Goal: Task Accomplishment & Management: Manage account settings

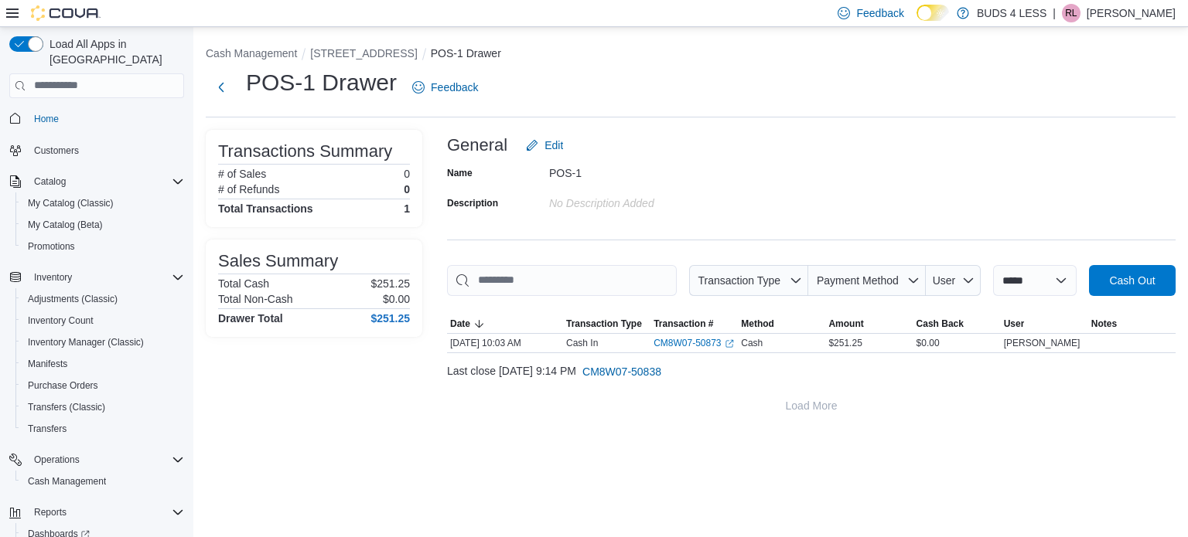
click at [1151, 89] on div "POS-1 Drawer Feedback" at bounding box center [691, 87] width 970 height 40
click at [227, 87] on button "Next" at bounding box center [221, 86] width 31 height 31
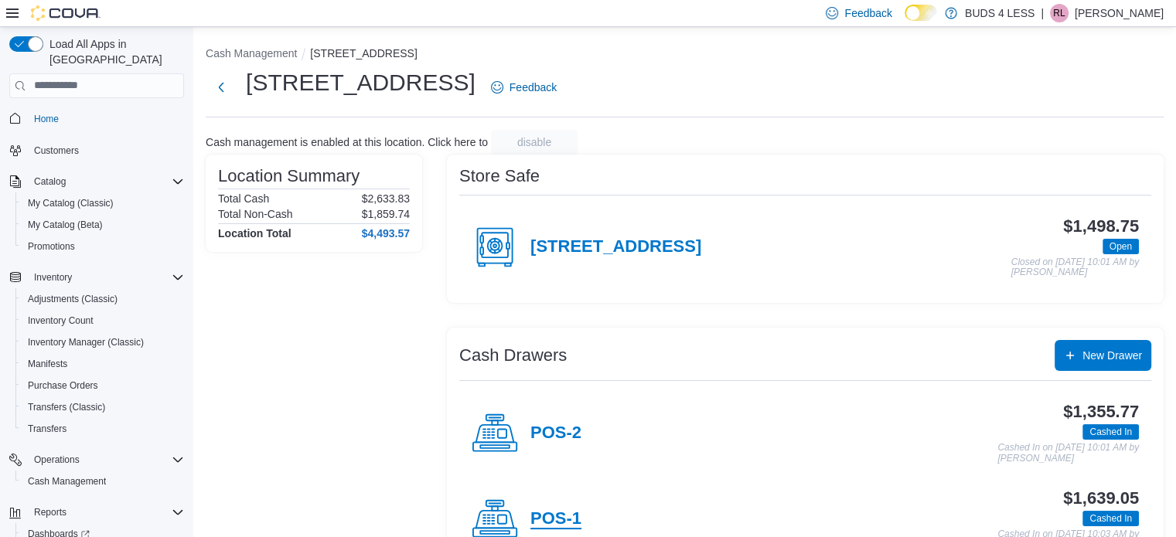
click at [568, 513] on h4 "POS-1" at bounding box center [556, 520] width 51 height 20
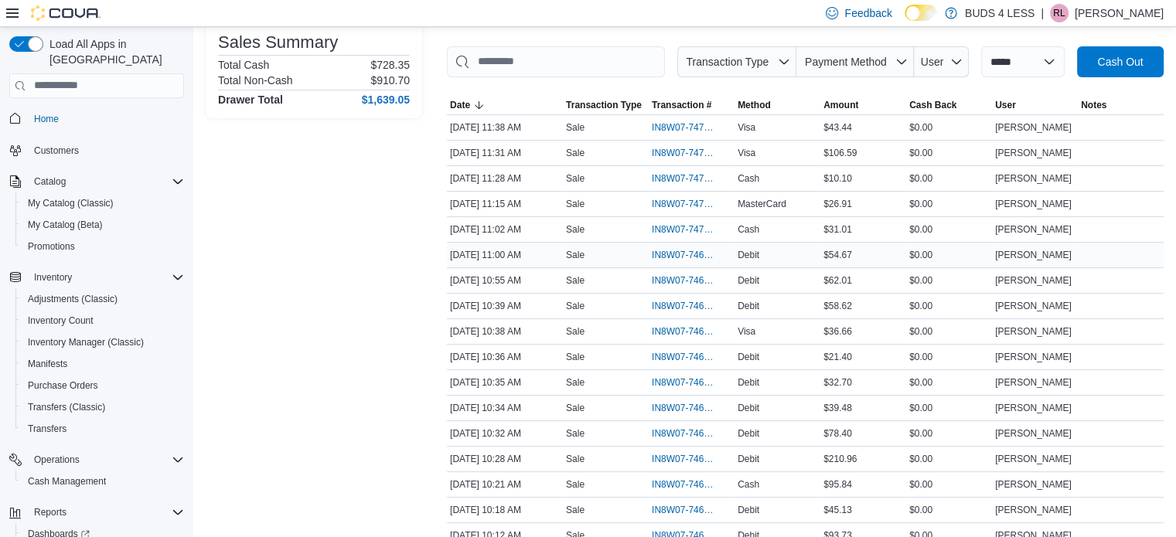
scroll to position [220, 0]
click at [688, 280] on span "IN8W07-746982" at bounding box center [684, 280] width 64 height 12
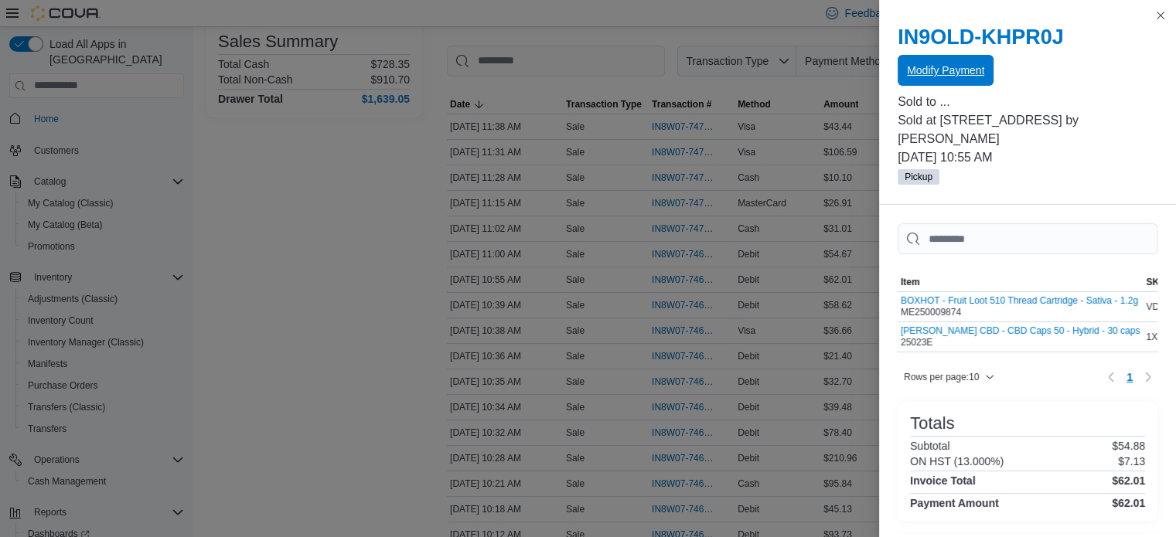
drag, startPoint x: 929, startPoint y: 63, endPoint x: 913, endPoint y: 74, distance: 20.0
click at [913, 74] on span "Modify Payment" at bounding box center [945, 70] width 77 height 15
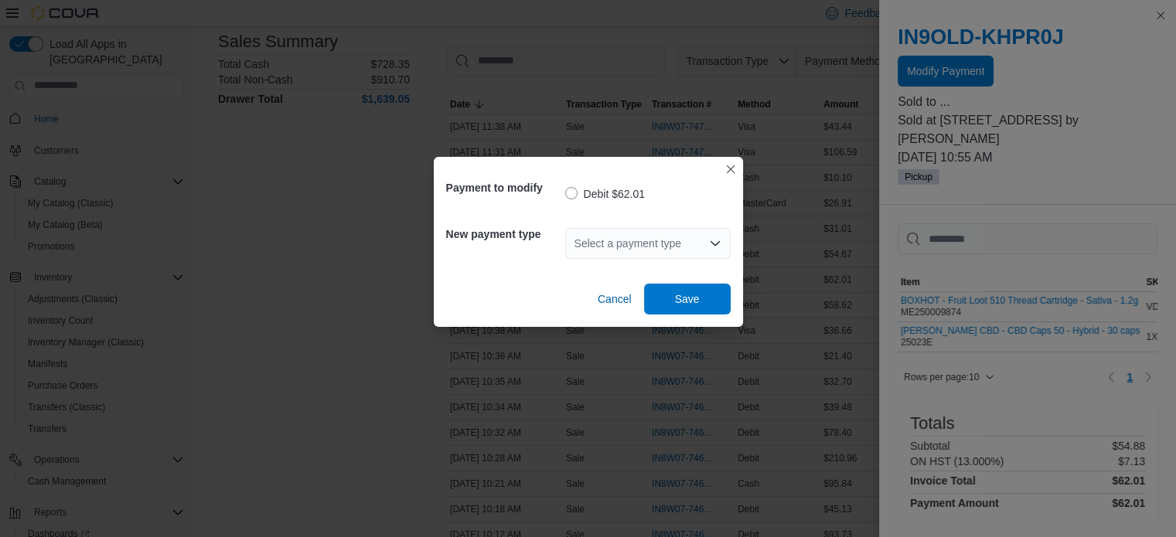
click at [696, 247] on div "Select a payment type" at bounding box center [647, 243] width 165 height 31
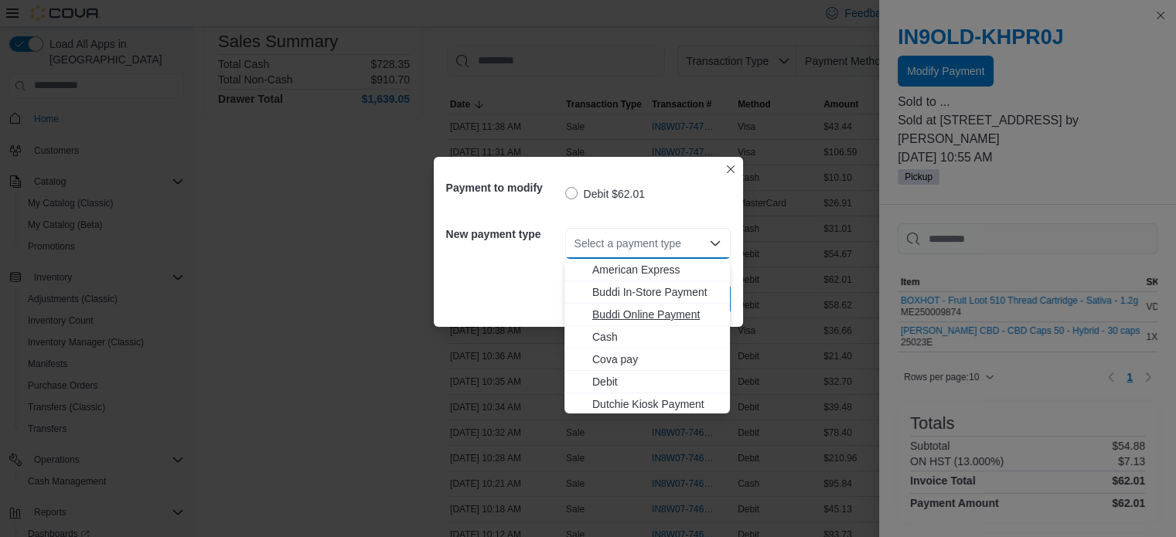
scroll to position [204, 0]
click at [642, 312] on span "MasterCard" at bounding box center [656, 312] width 128 height 15
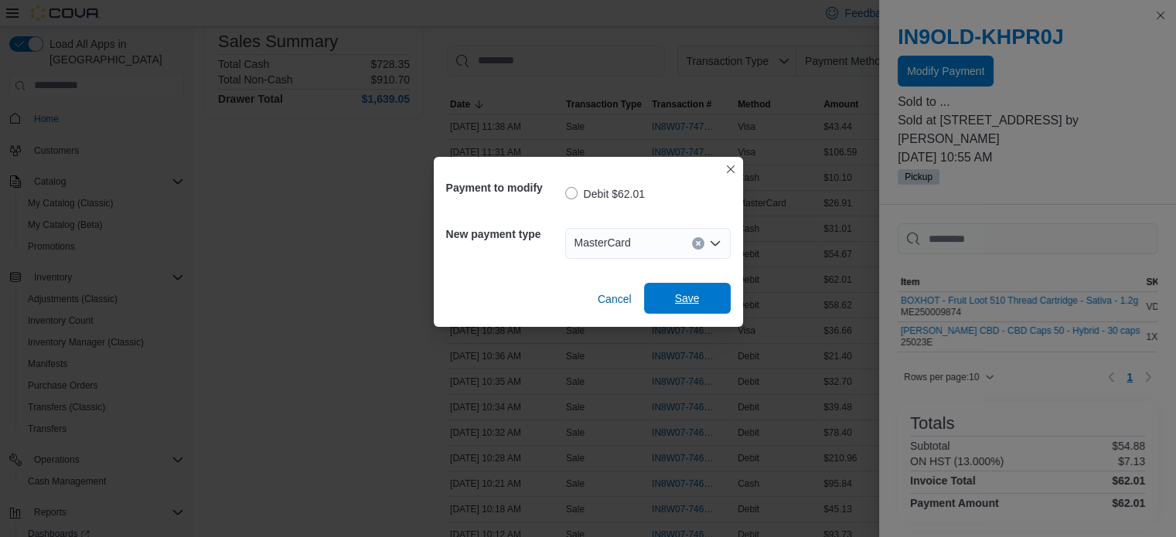
click at [705, 295] on span "Save" at bounding box center [687, 298] width 68 height 31
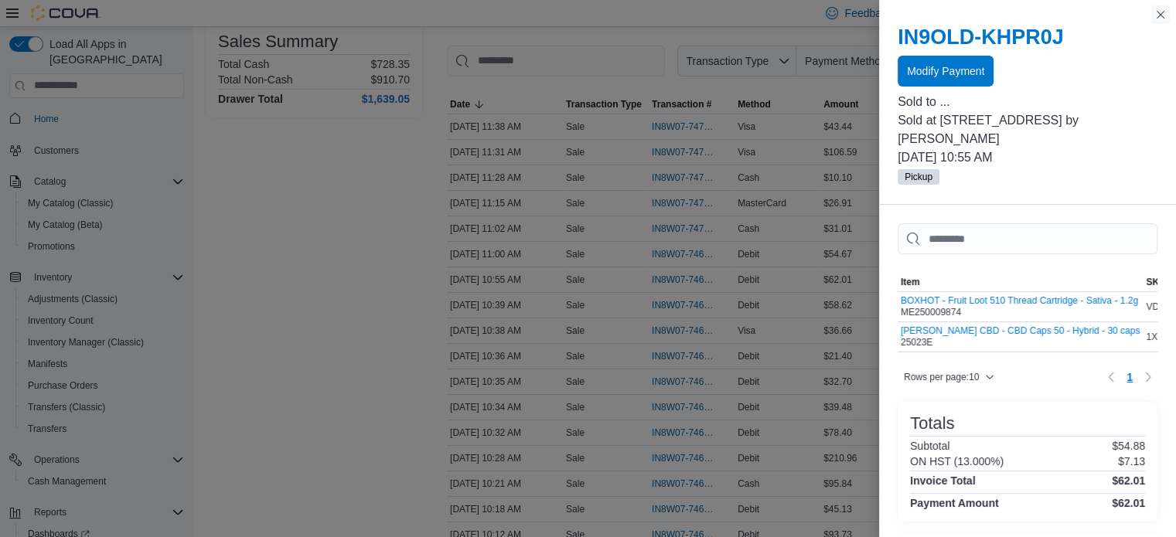
click at [1160, 16] on button "Close this dialog" at bounding box center [1160, 14] width 19 height 19
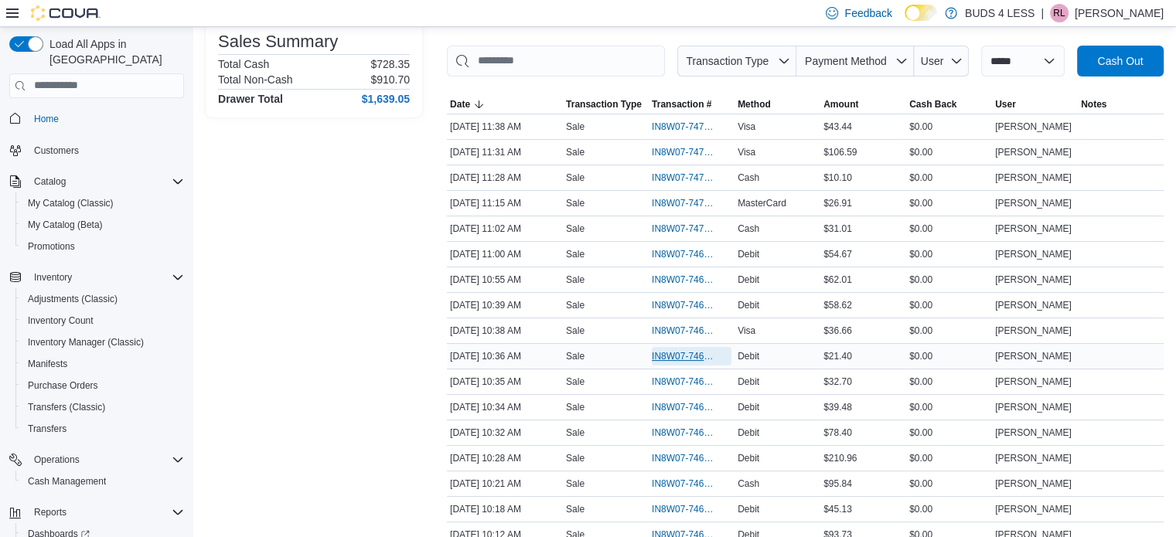
click at [687, 353] on span "IN8W07-746949" at bounding box center [684, 356] width 64 height 12
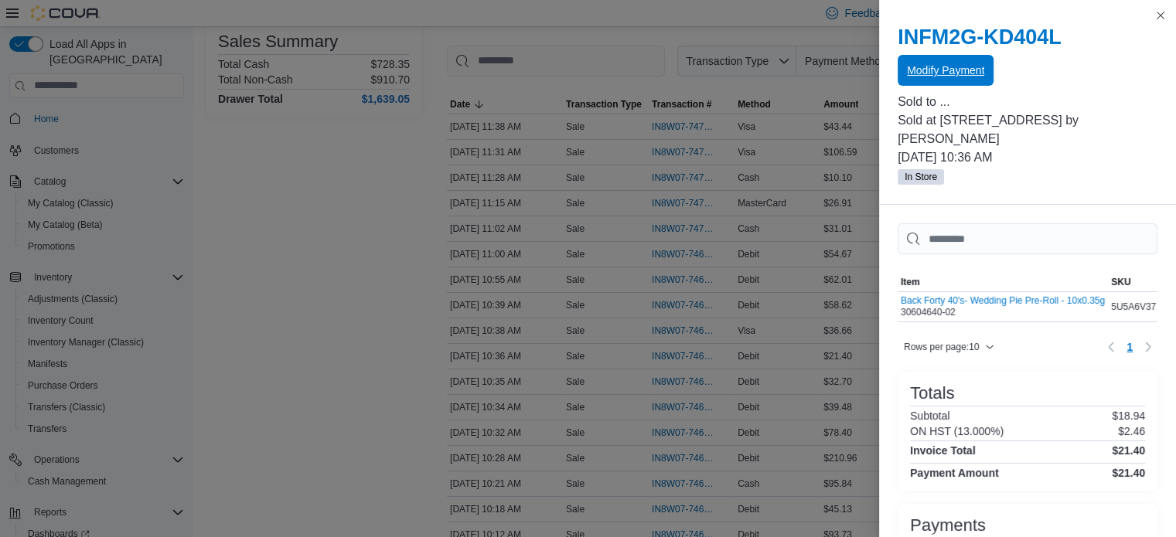
click at [960, 67] on span "Modify Payment" at bounding box center [945, 70] width 77 height 15
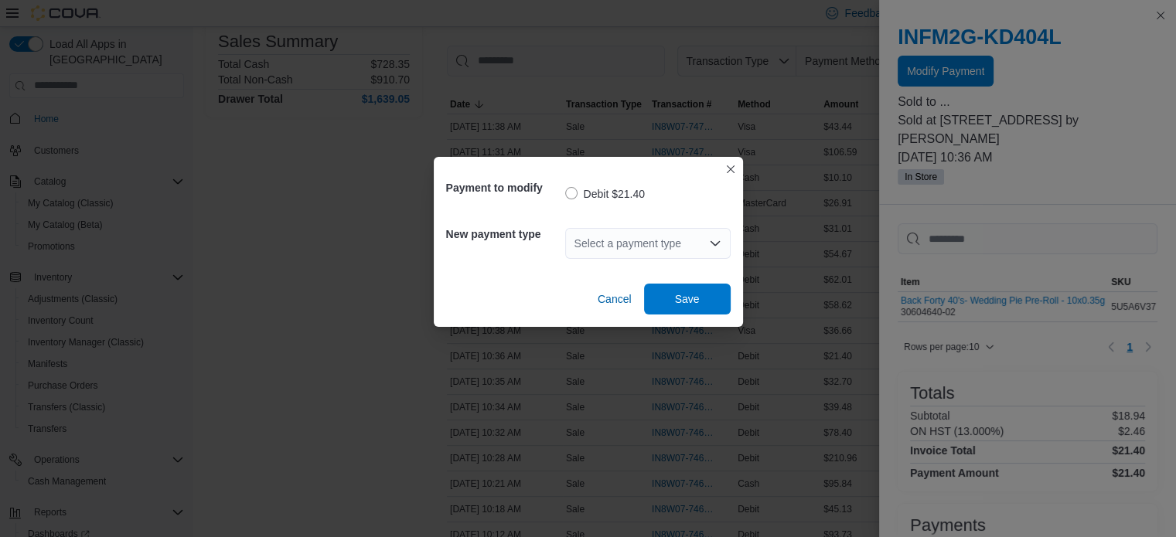
click at [678, 247] on div "Select a payment type" at bounding box center [647, 243] width 165 height 31
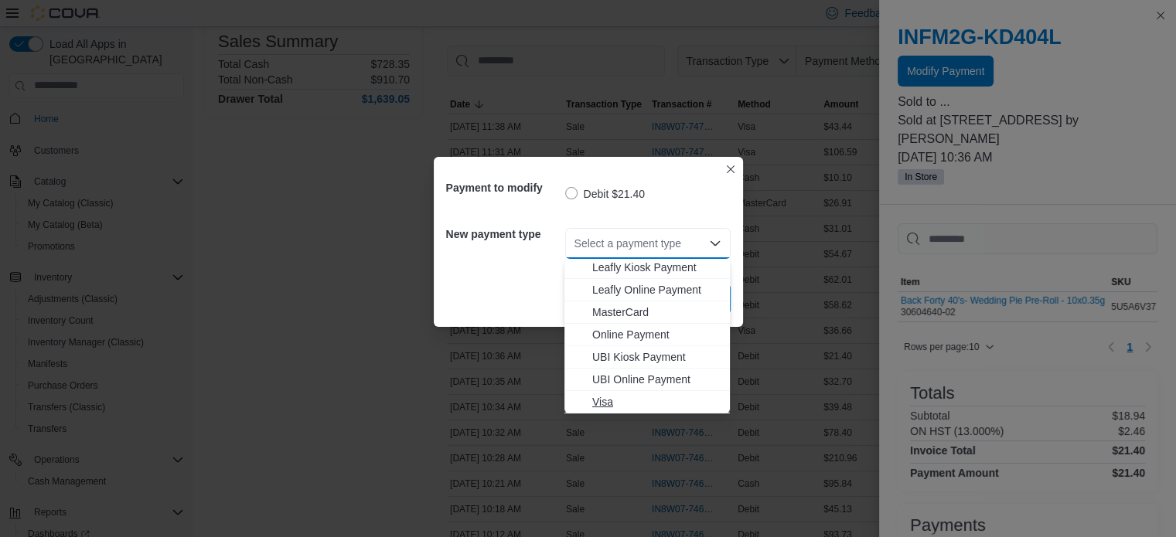
click at [603, 404] on span "Visa" at bounding box center [656, 401] width 128 height 15
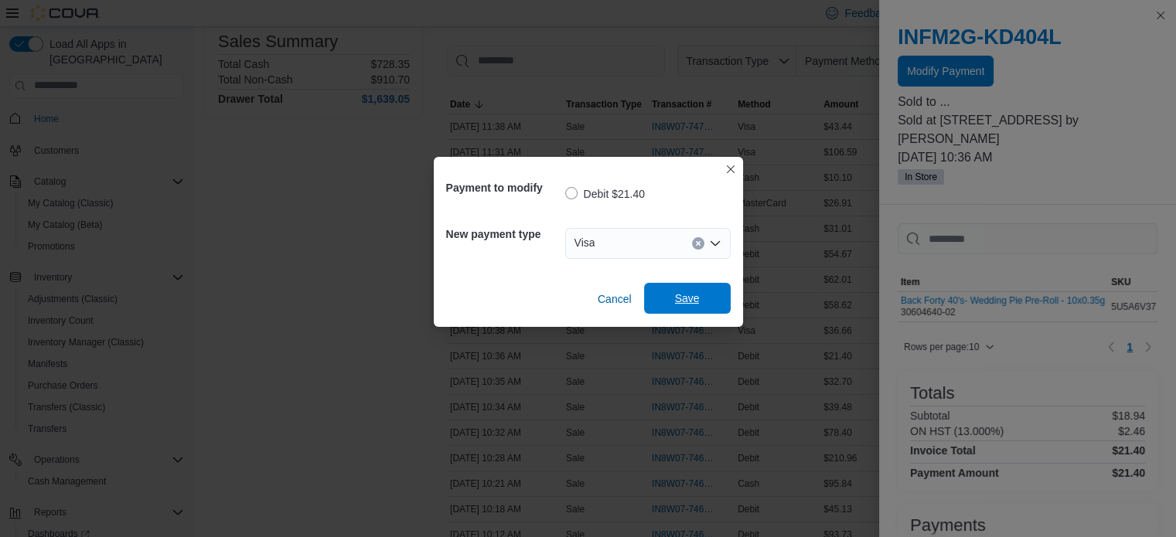
click at [671, 300] on span "Save" at bounding box center [687, 298] width 68 height 31
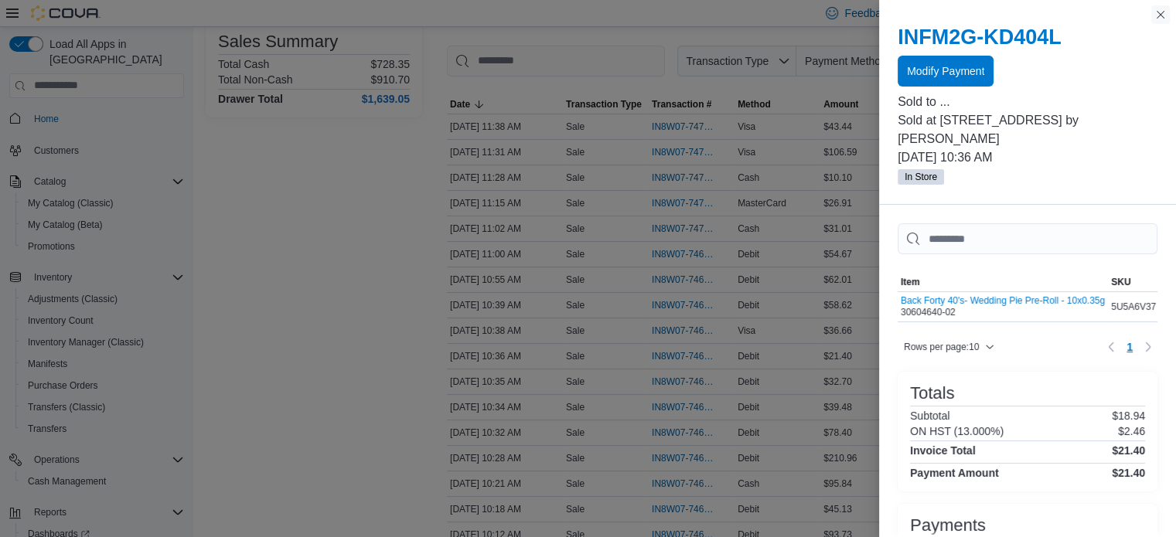
click at [1163, 15] on button "Close this dialog" at bounding box center [1160, 14] width 19 height 19
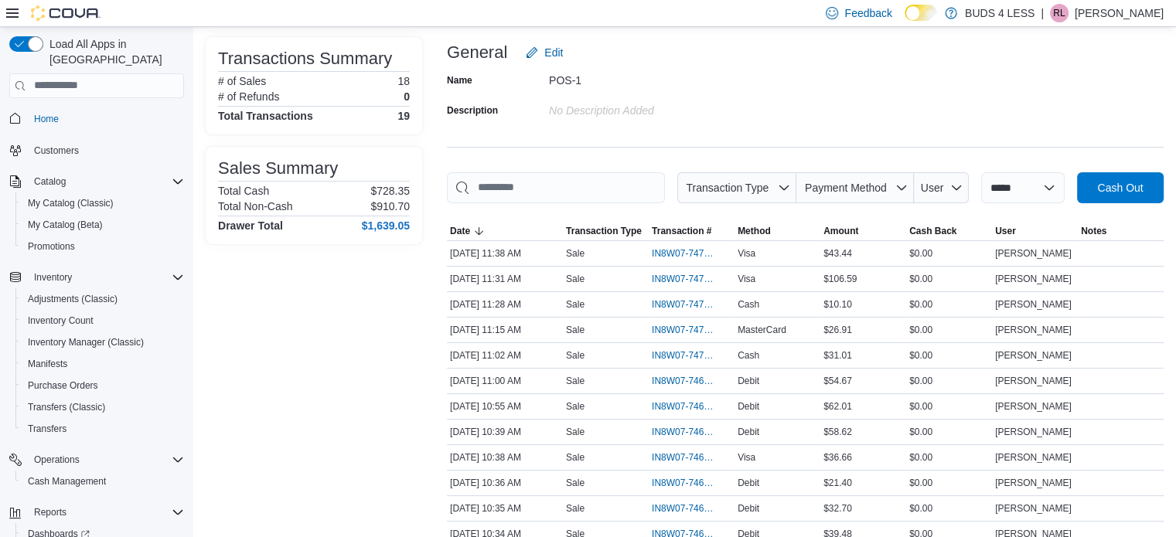
scroll to position [0, 0]
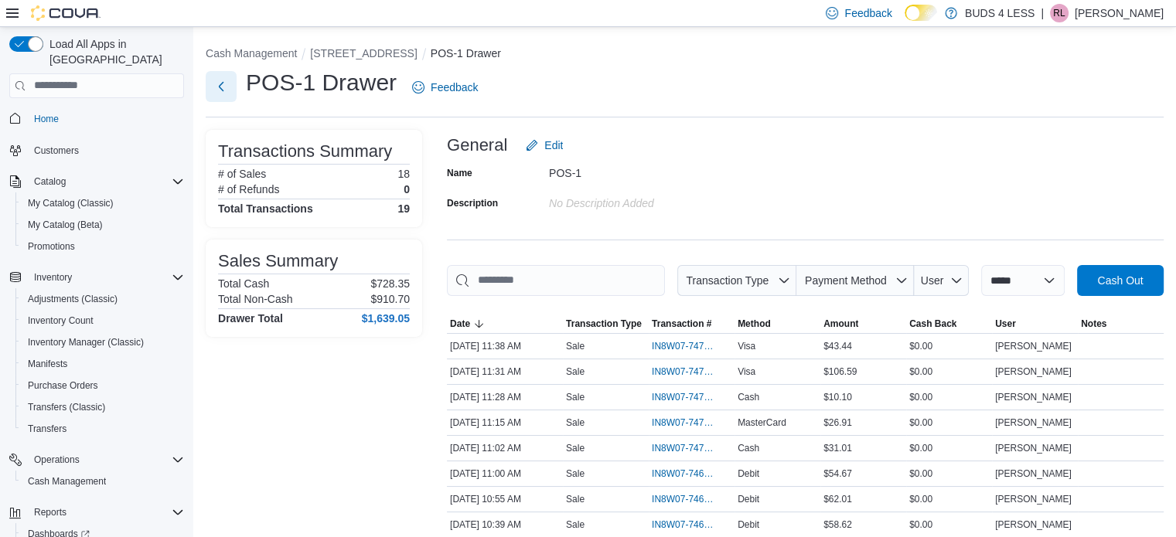
click at [227, 89] on button "Next" at bounding box center [221, 86] width 31 height 31
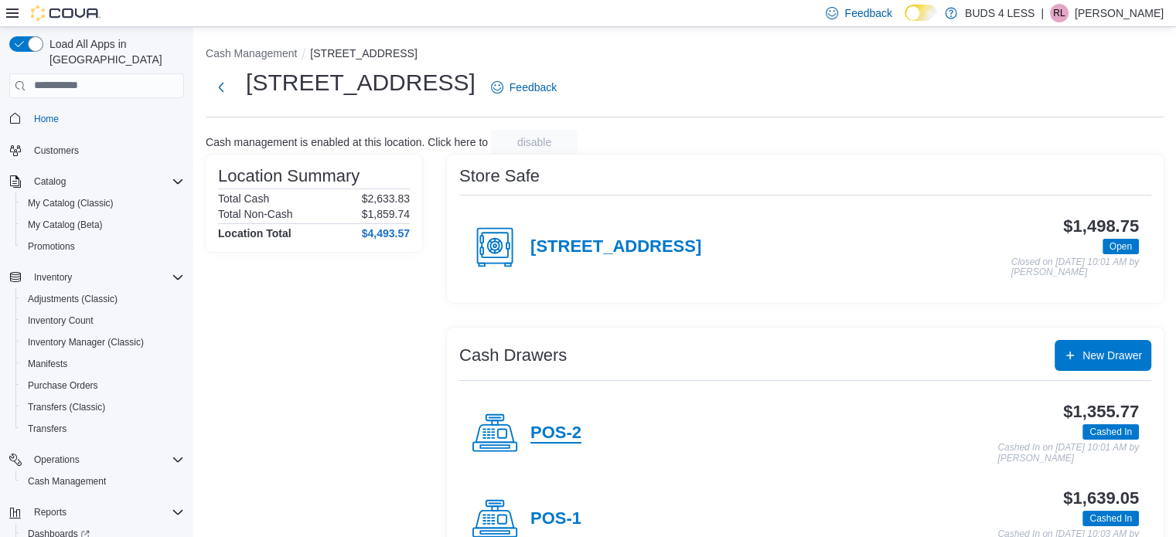
click at [558, 436] on h4 "POS-2" at bounding box center [556, 434] width 51 height 20
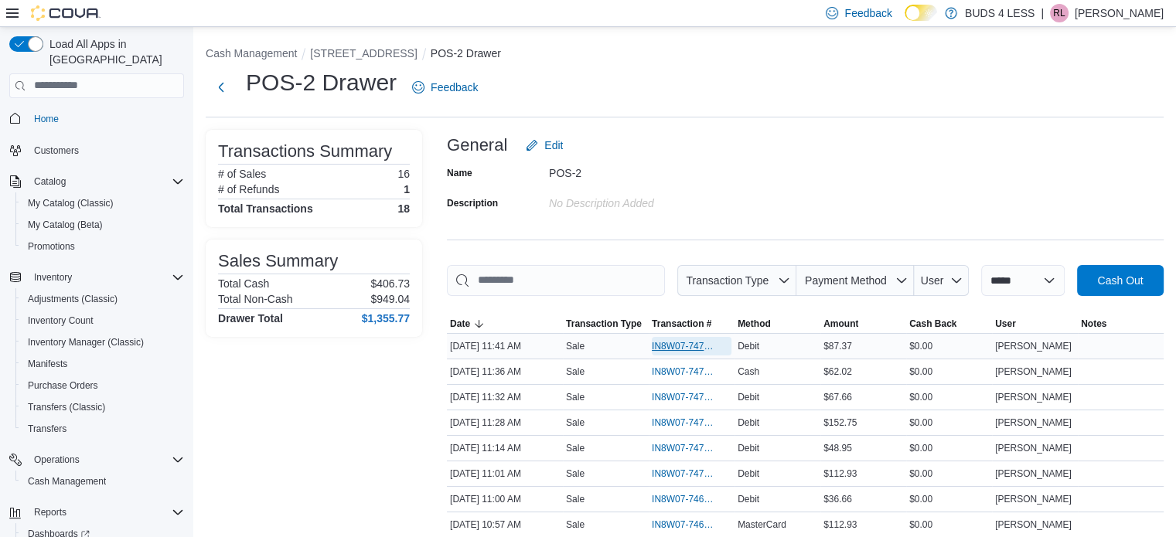
click at [691, 345] on span "IN8W07-747072" at bounding box center [684, 346] width 64 height 12
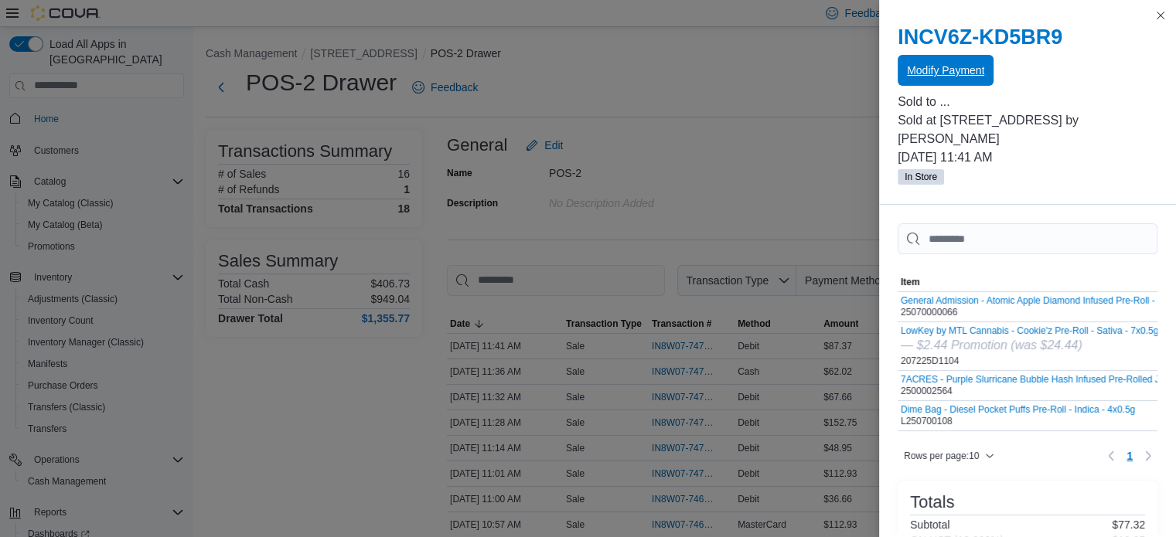
click at [967, 70] on span "Modify Payment" at bounding box center [945, 70] width 77 height 15
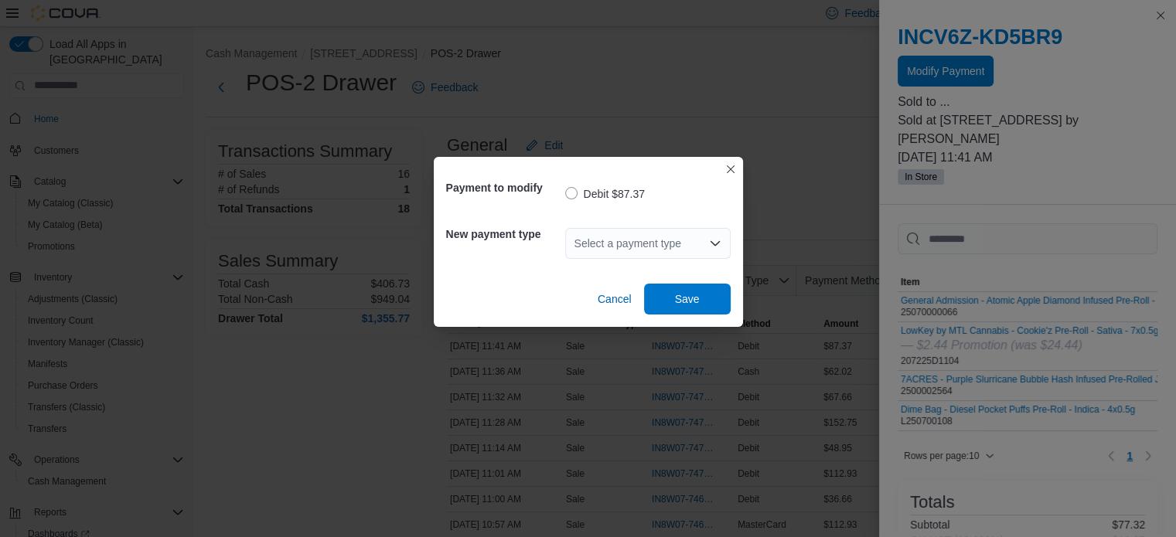
click at [687, 247] on div "Select a payment type" at bounding box center [647, 243] width 165 height 31
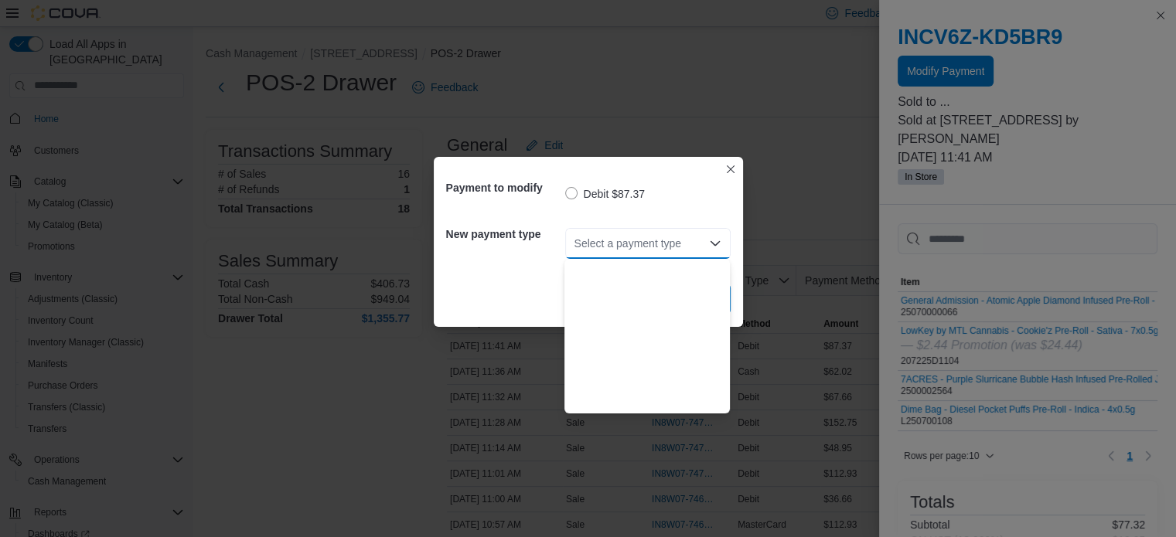
scroll to position [204, 0]
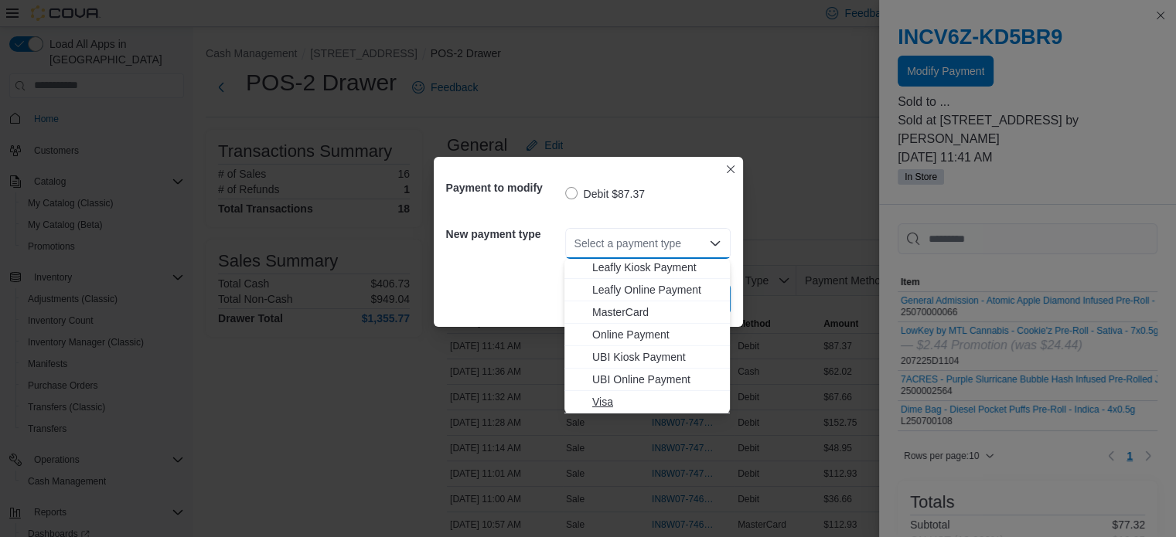
click at [602, 397] on span "Visa" at bounding box center [656, 401] width 128 height 15
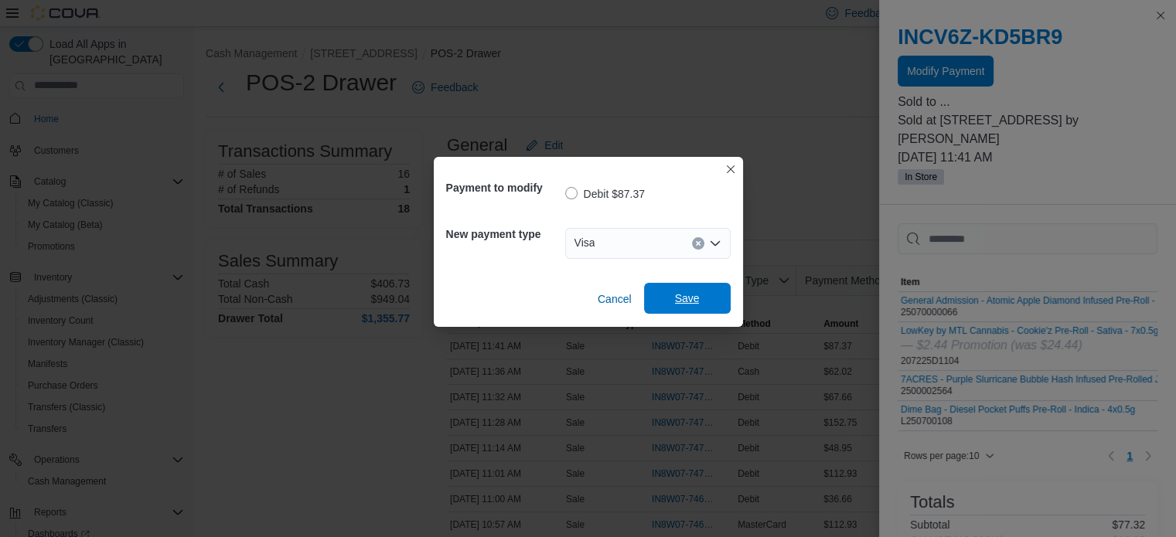
click at [705, 296] on span "Save" at bounding box center [687, 298] width 68 height 31
